Goal: Find specific page/section: Find specific page/section

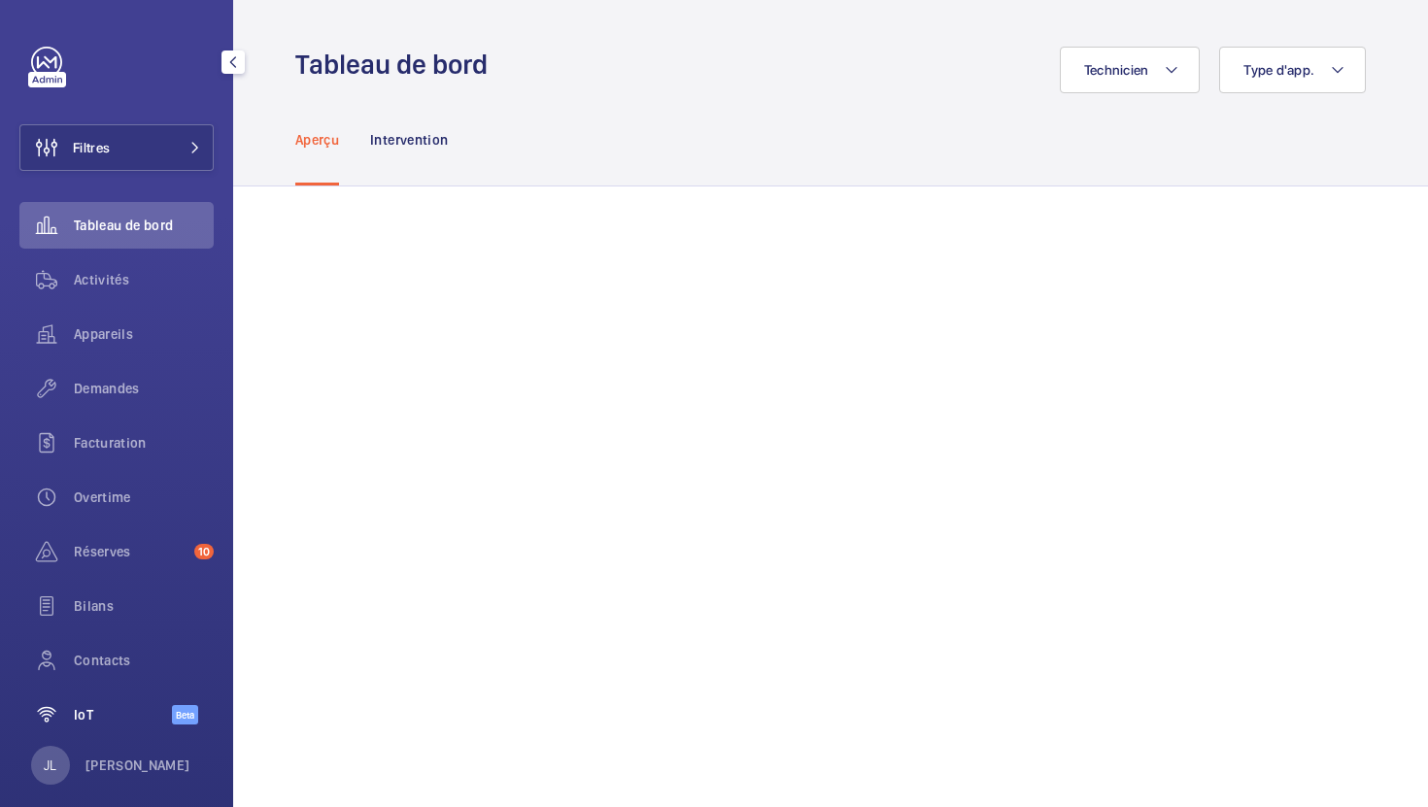
click at [99, 732] on div "IoT Beta" at bounding box center [116, 715] width 194 height 47
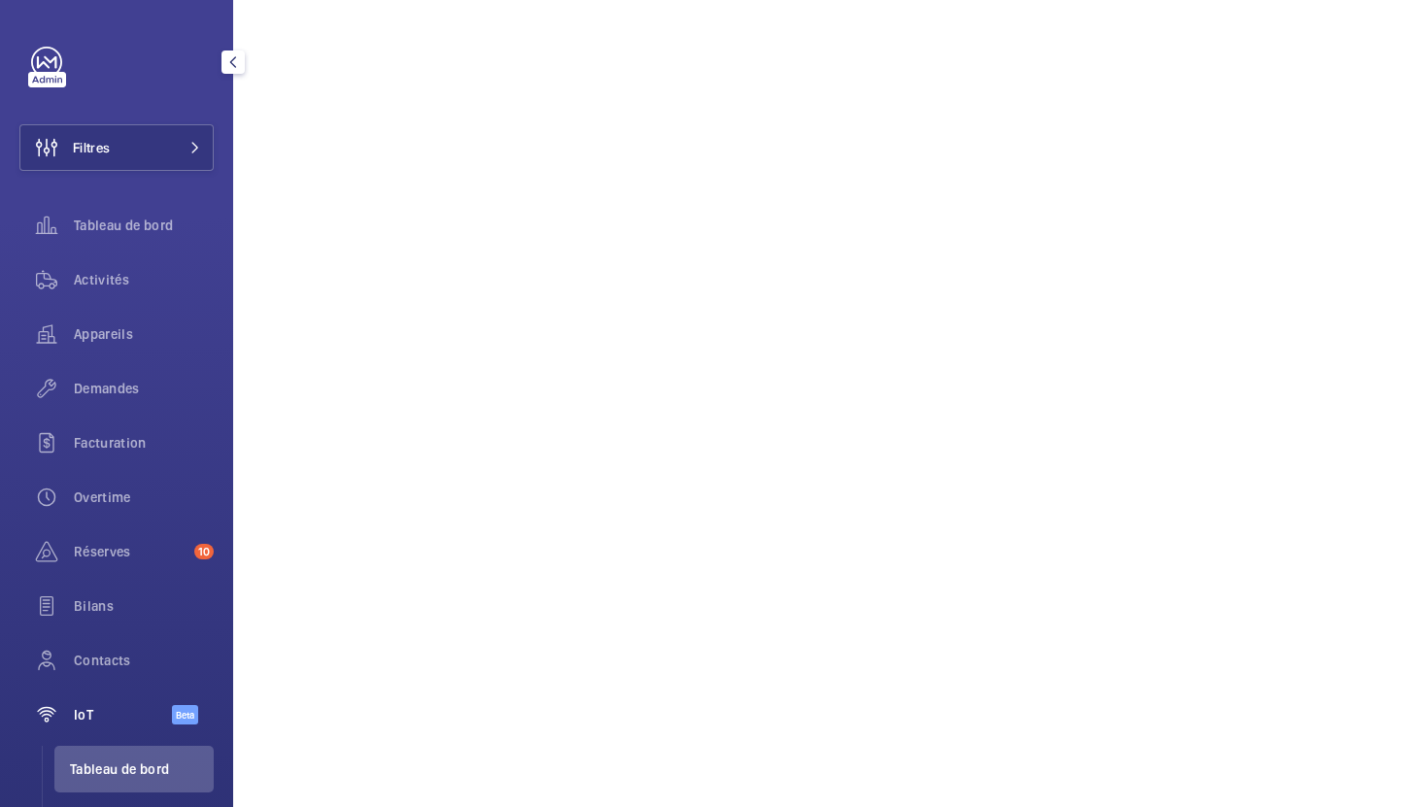
scroll to position [64, 0]
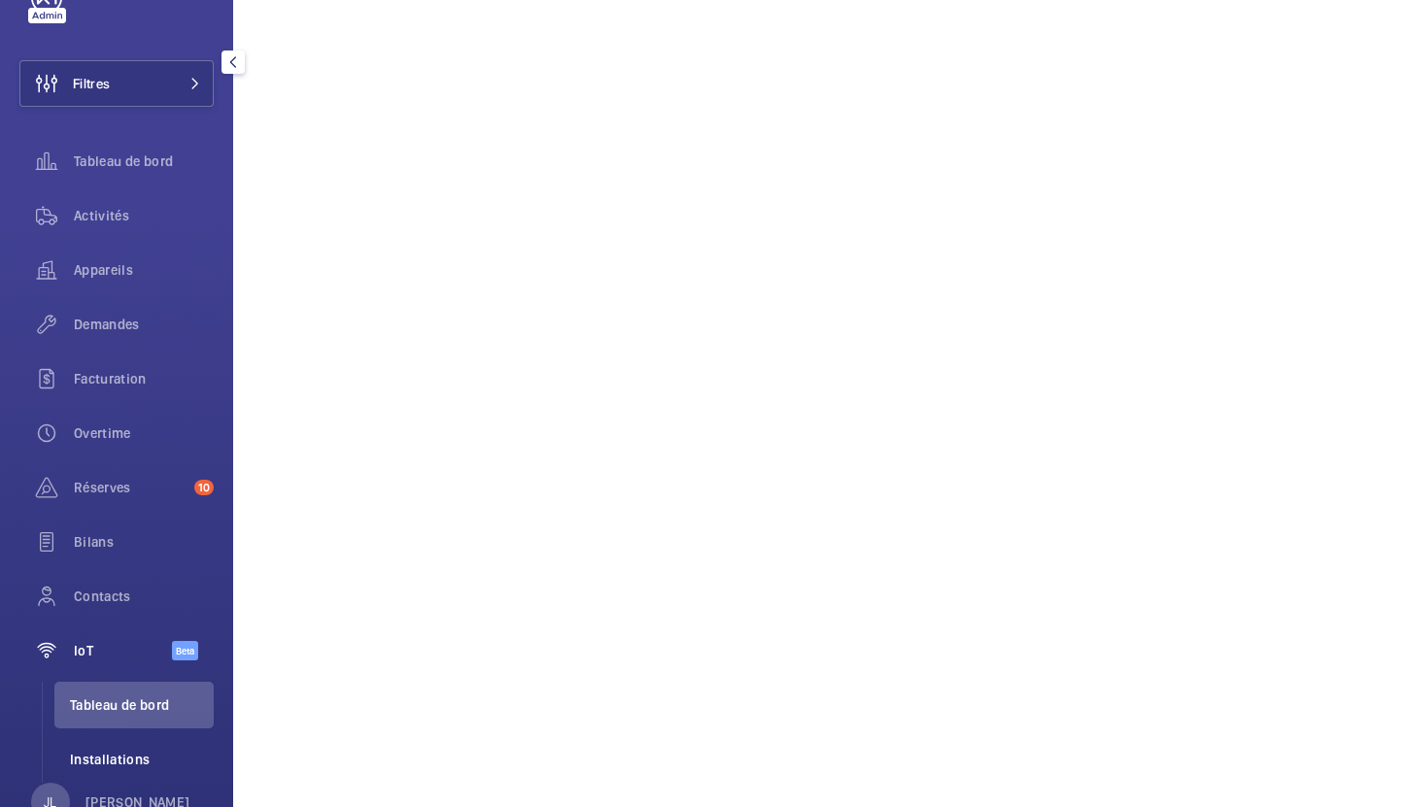
click at [108, 756] on span "Installations" at bounding box center [142, 759] width 144 height 19
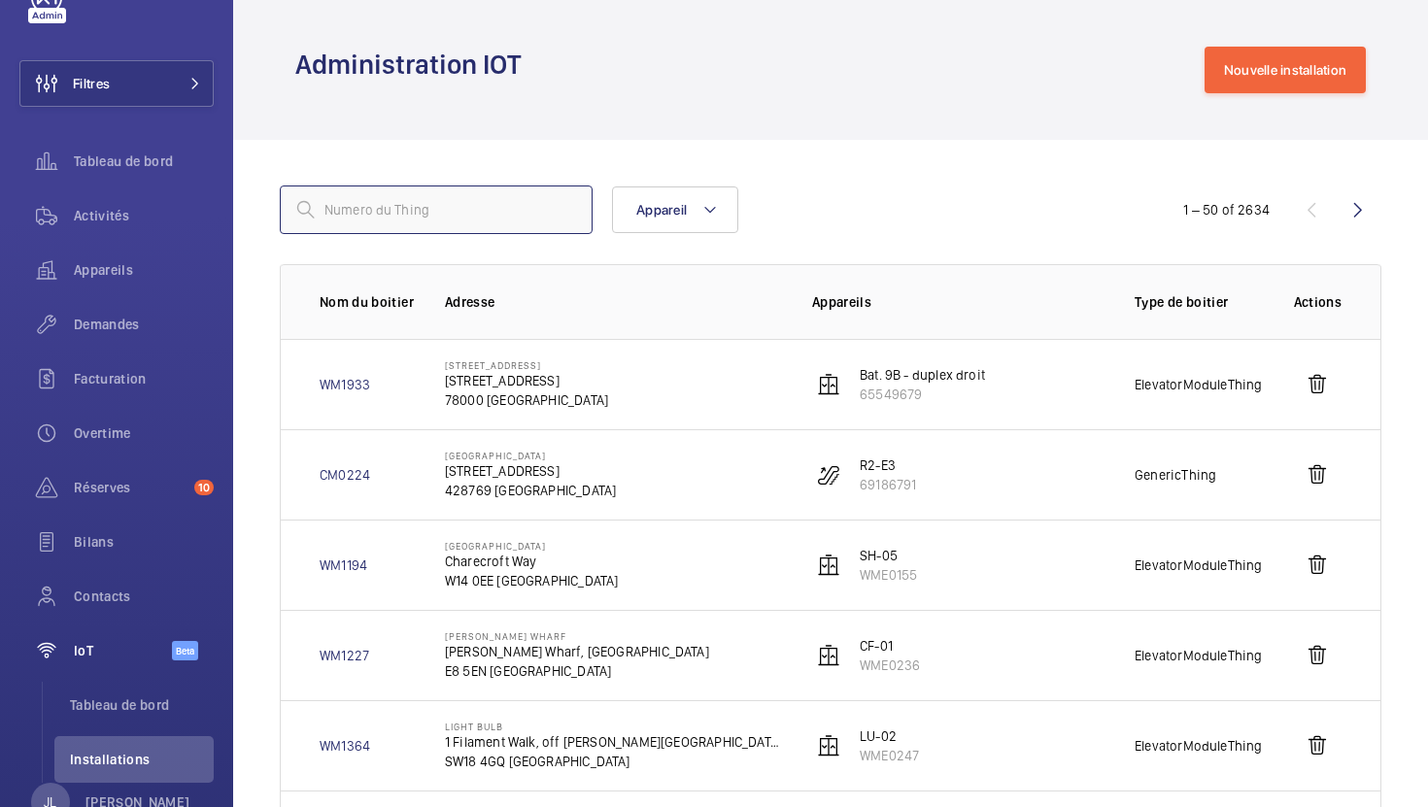
click at [451, 200] on input "text" at bounding box center [436, 210] width 313 height 49
paste input "CM0105"
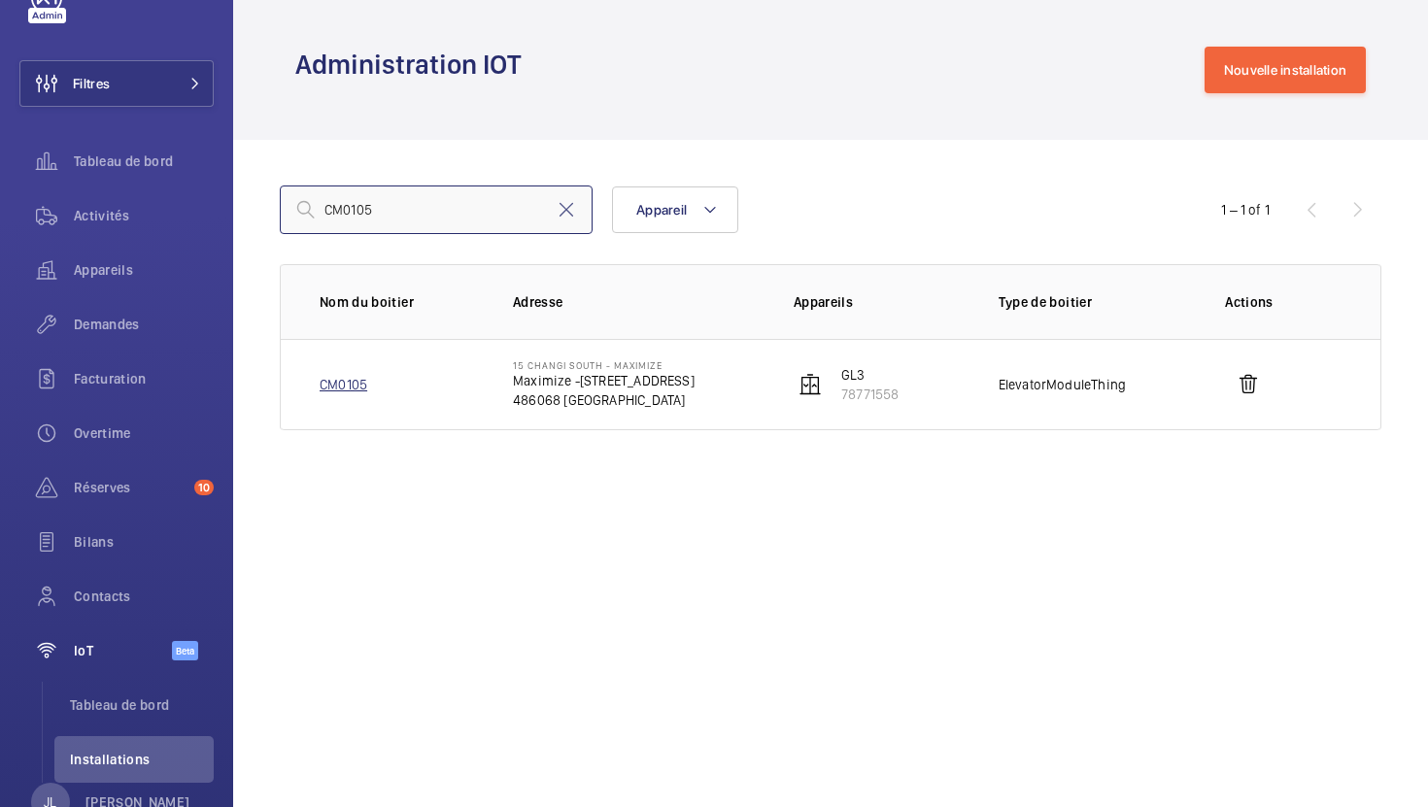
type input "CM0105"
click at [355, 384] on link "CM0105" at bounding box center [344, 384] width 48 height 19
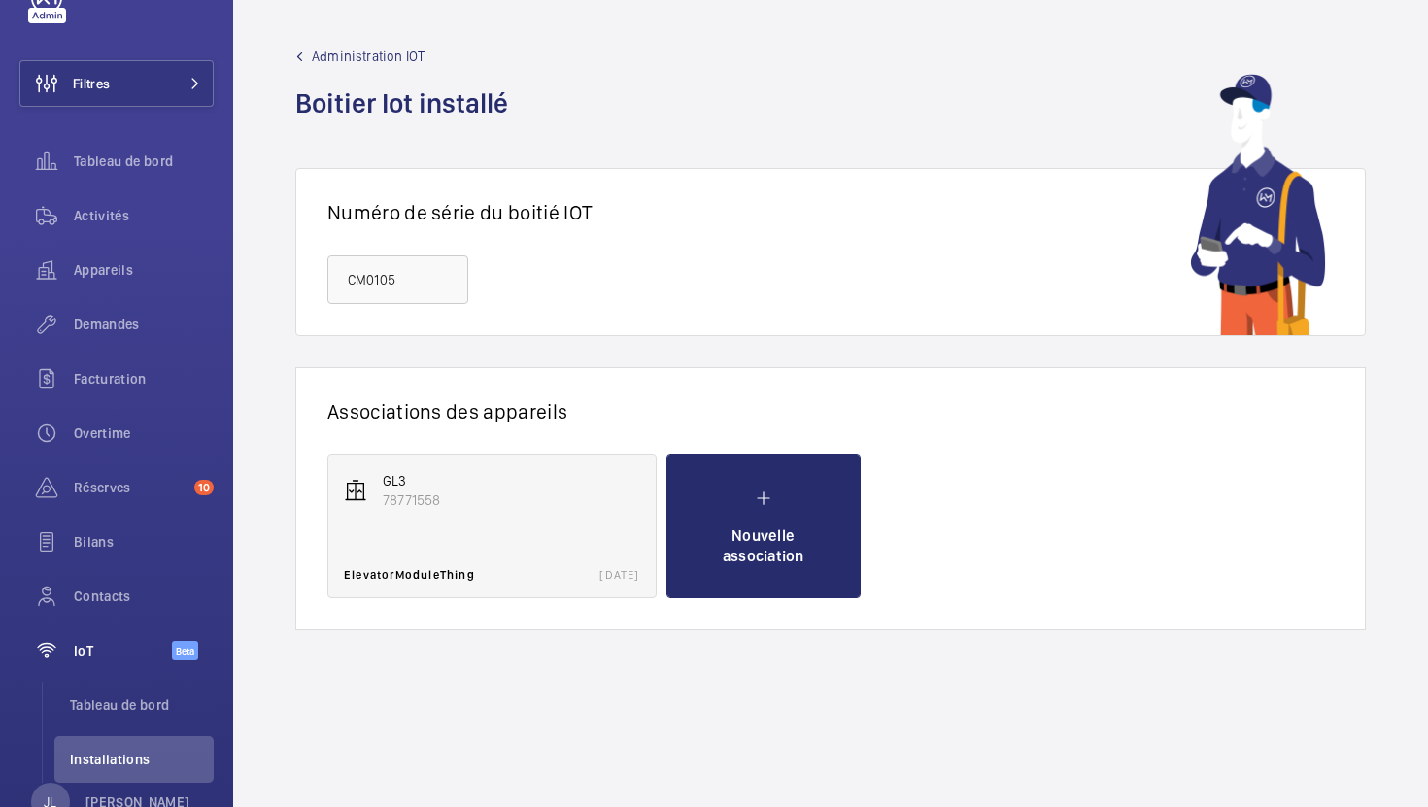
click at [454, 508] on p "78771558" at bounding box center [511, 500] width 257 height 19
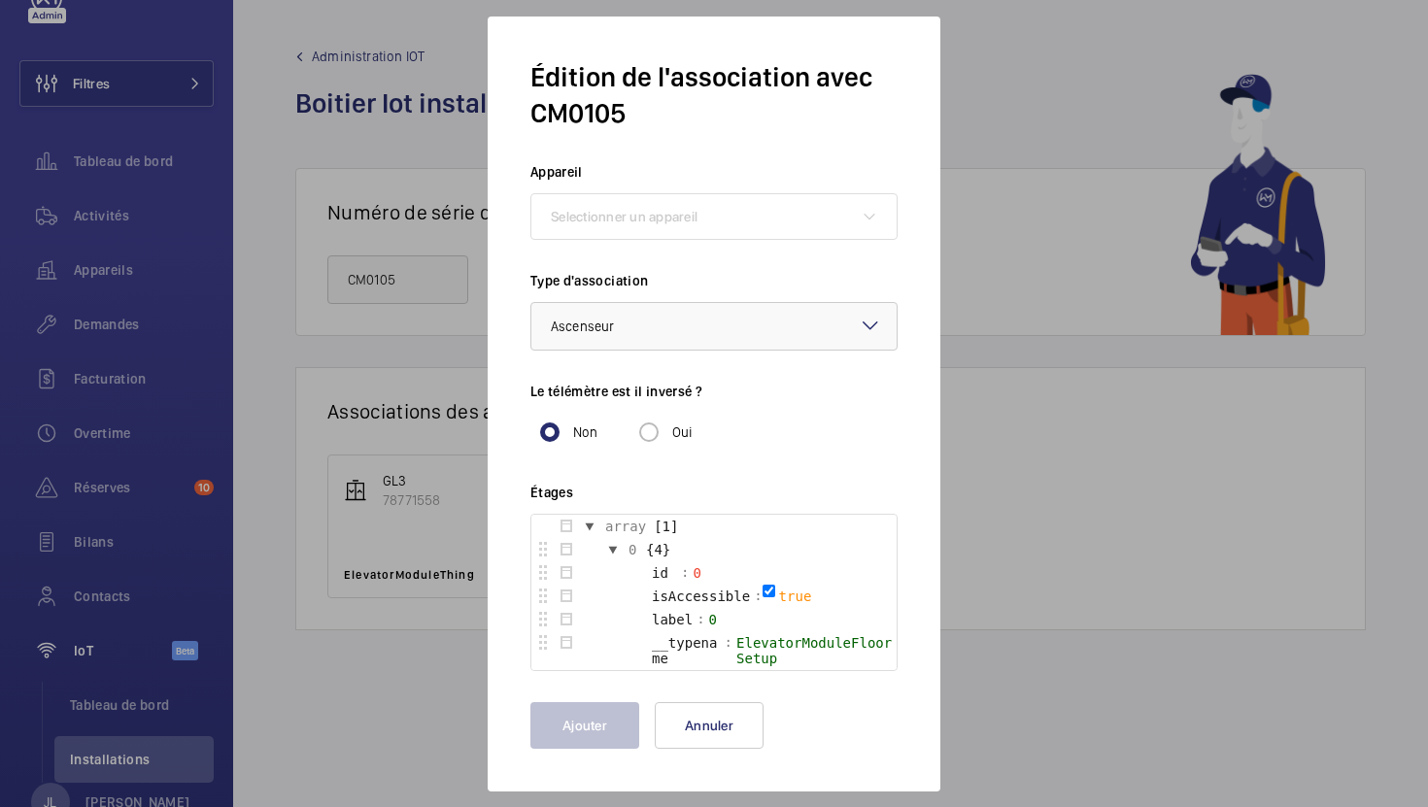
click at [1079, 62] on div at bounding box center [714, 403] width 1428 height 807
